Goal: Information Seeking & Learning: Stay updated

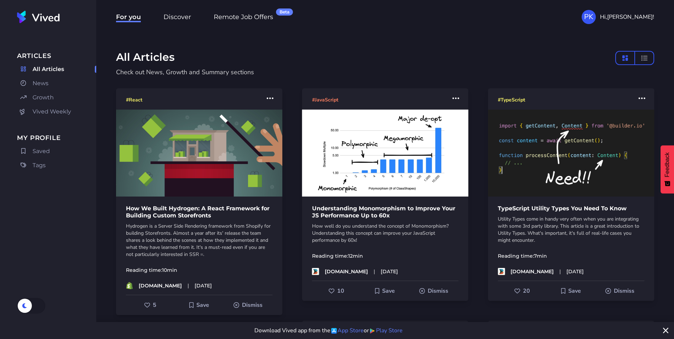
click at [37, 83] on span "News" at bounding box center [41, 83] width 16 height 8
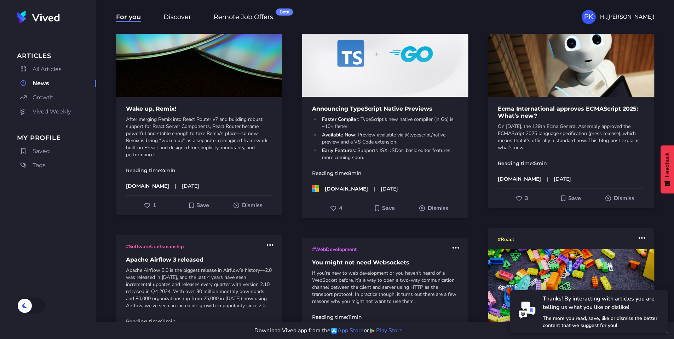
scroll to position [170, 0]
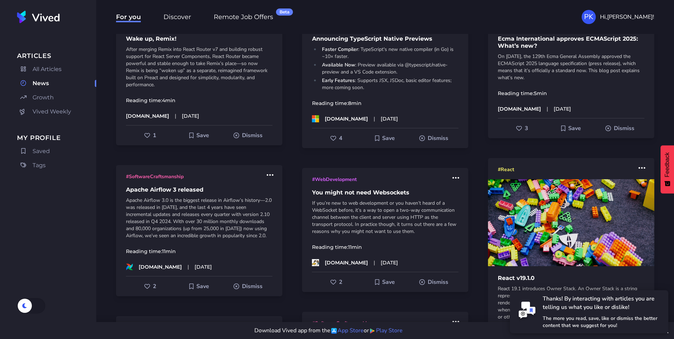
click at [564, 60] on p "On [DATE], the 129th Ecma General Assembly approved the ECMAScript 2025 languag…" at bounding box center [571, 67] width 147 height 28
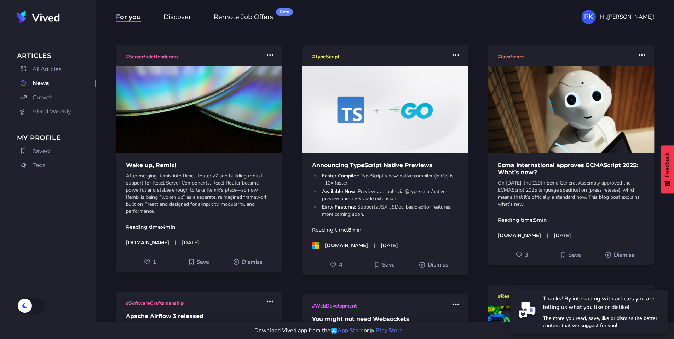
scroll to position [42, 0]
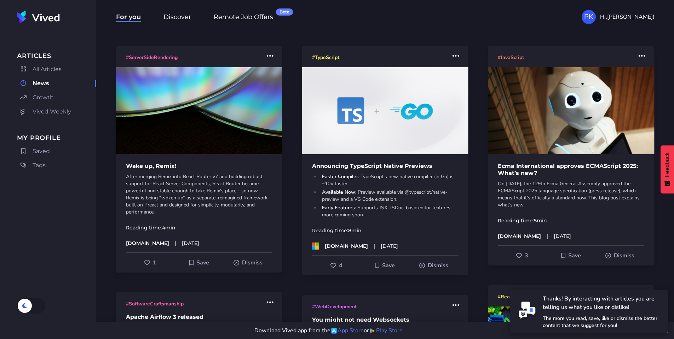
click at [638, 54] on button "More actions" at bounding box center [642, 56] width 13 height 14
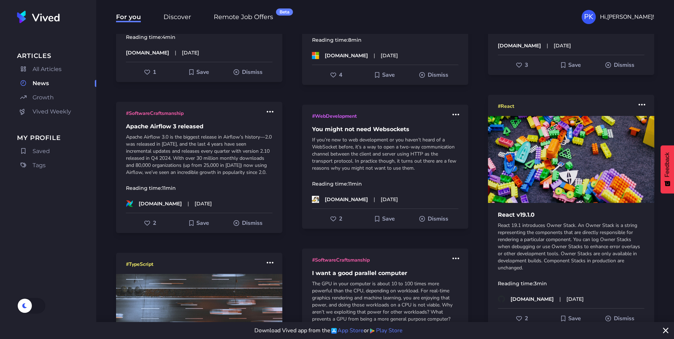
scroll to position [127, 0]
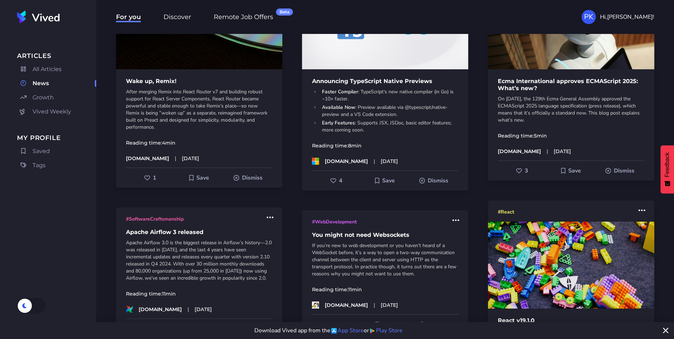
click at [520, 172] on span "Like" at bounding box center [519, 171] width 6 height 6
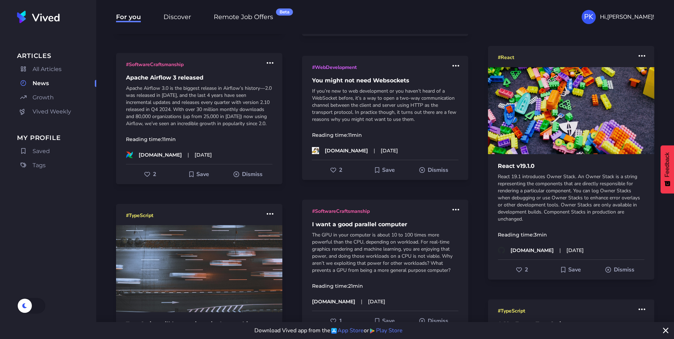
scroll to position [297, 0]
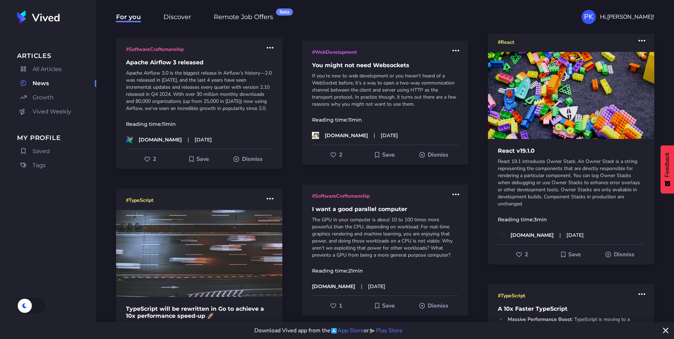
click at [509, 255] on button "2" at bounding box center [522, 254] width 49 height 13
click at [39, 306] on button at bounding box center [31, 306] width 28 height 16
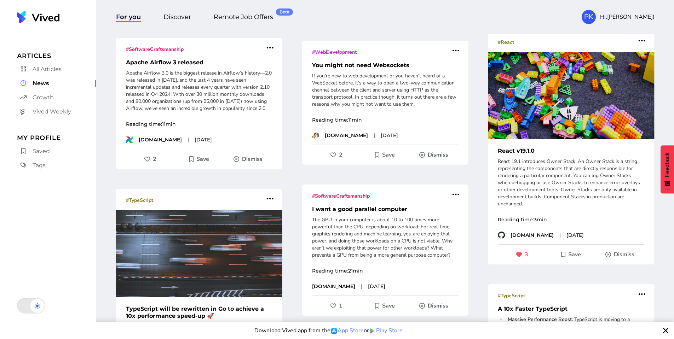
click at [39, 306] on icon at bounding box center [38, 306] width 6 height 6
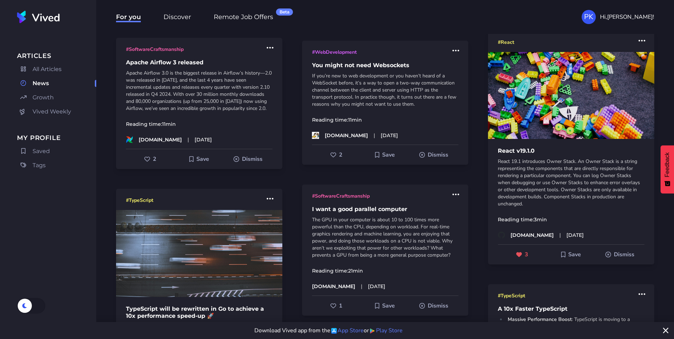
click at [589, 187] on p "React 19.1 introduces Owner Stack. An Owner Stack is a string representing the …" at bounding box center [571, 183] width 147 height 50
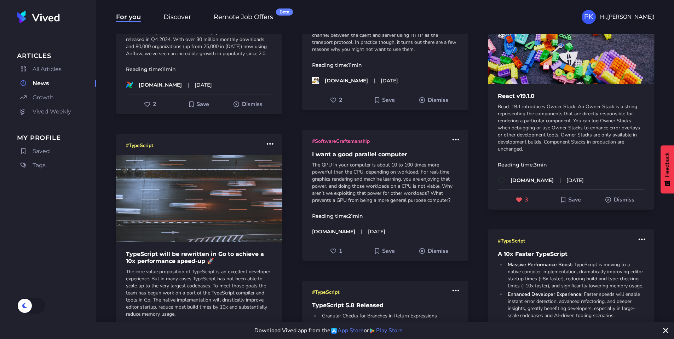
scroll to position [467, 0]
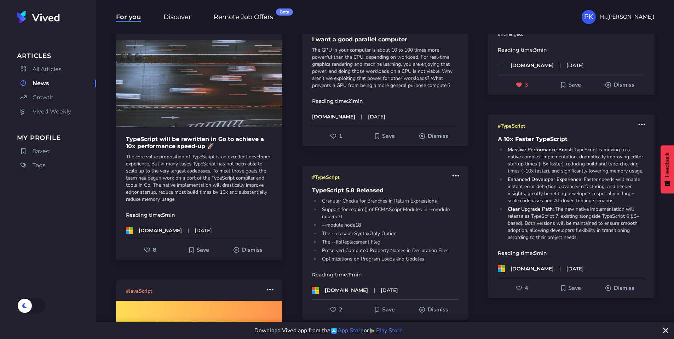
click at [245, 183] on p "The core value proposition of TypeScript is an excellent developer experience. …" at bounding box center [199, 179] width 147 height 50
click at [142, 250] on button "8" at bounding box center [150, 250] width 49 height 13
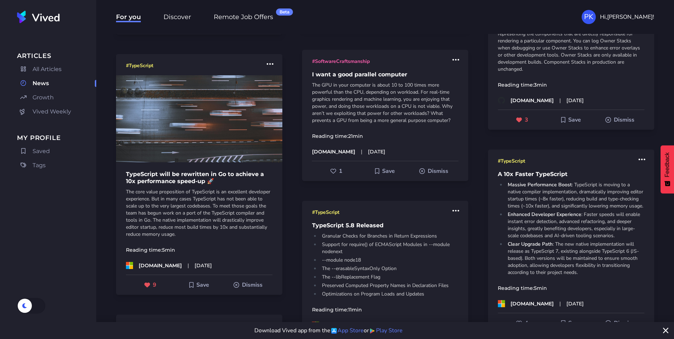
scroll to position [510, 0]
